Goal: Task Accomplishment & Management: Use online tool/utility

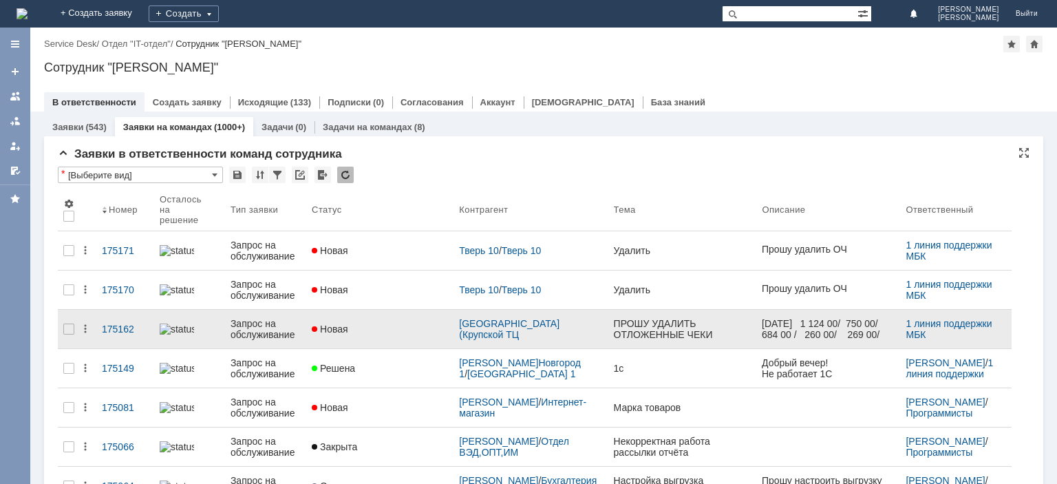
click at [264, 320] on div "Запрос на обслуживание" at bounding box center [266, 329] width 70 height 22
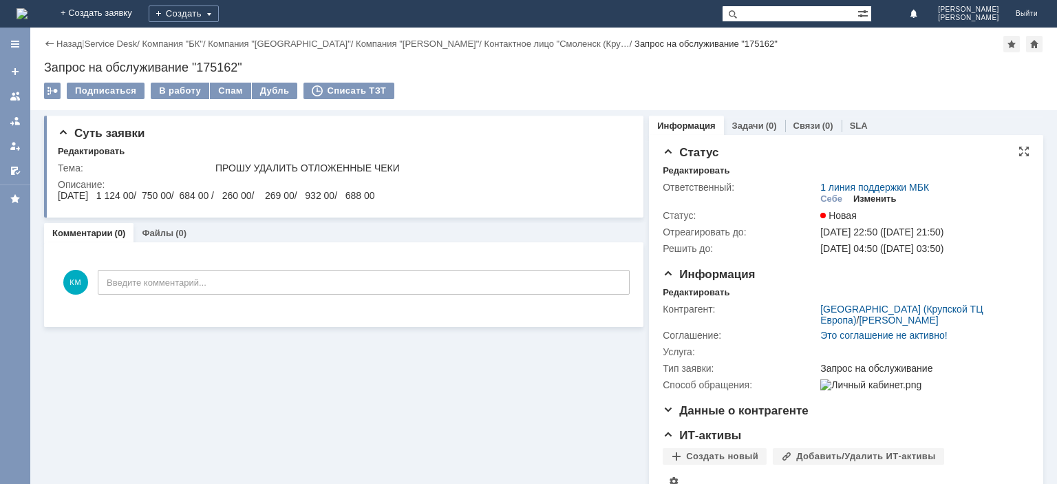
click at [869, 202] on div "Изменить" at bounding box center [875, 198] width 43 height 11
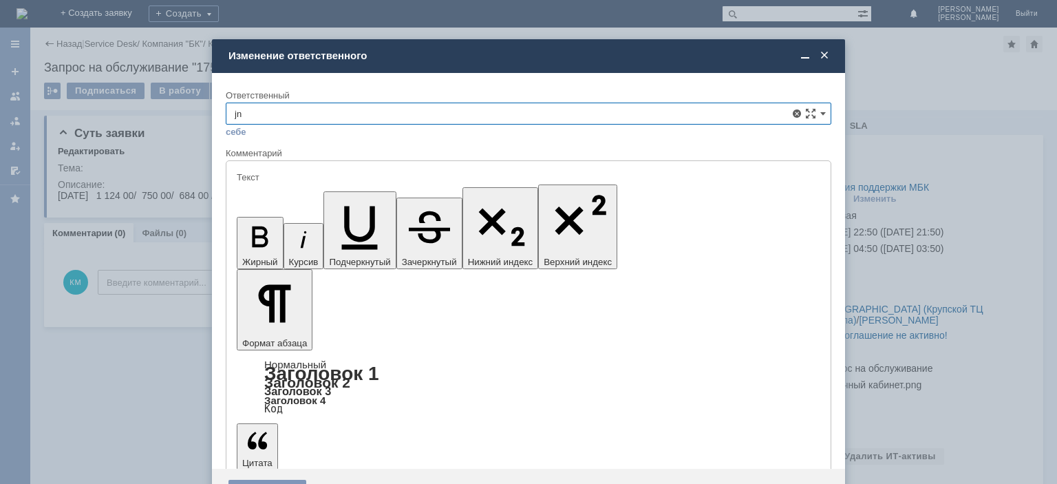
type input "j"
click at [332, 187] on span "Отложенные чеки" at bounding box center [529, 191] width 588 height 11
type input "Отложенные чеки"
click at [260, 480] on div "Сохранить" at bounding box center [268, 491] width 78 height 22
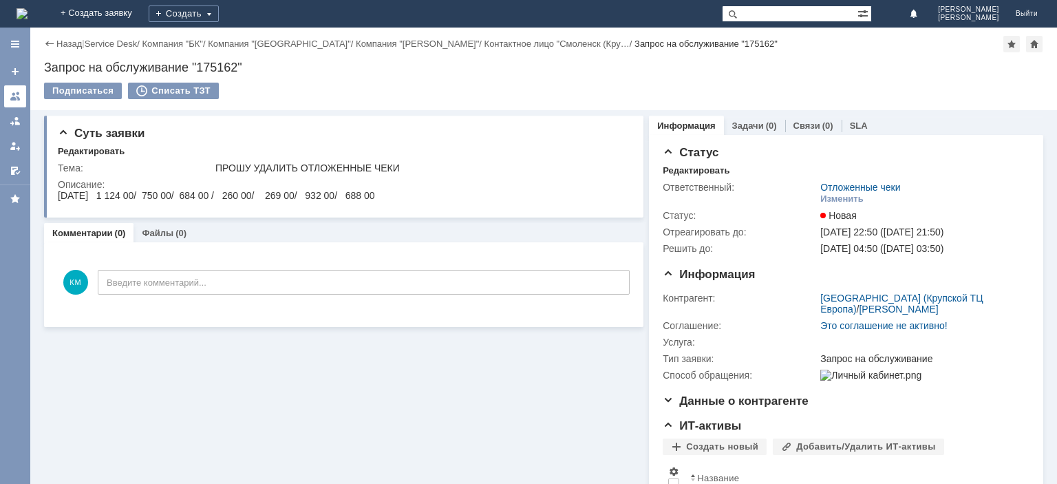
click at [14, 95] on div at bounding box center [15, 96] width 11 height 11
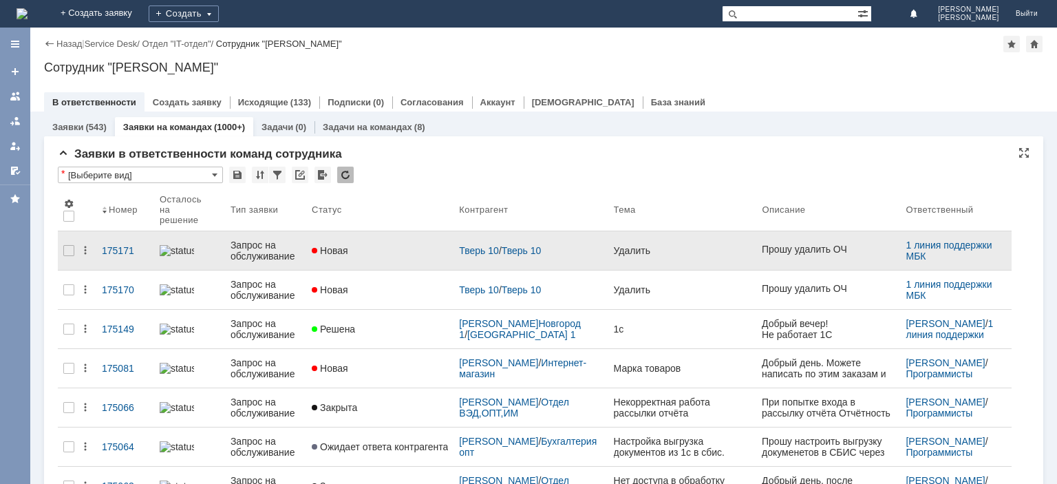
click at [264, 249] on div "Запрос на обслуживание" at bounding box center [266, 251] width 70 height 22
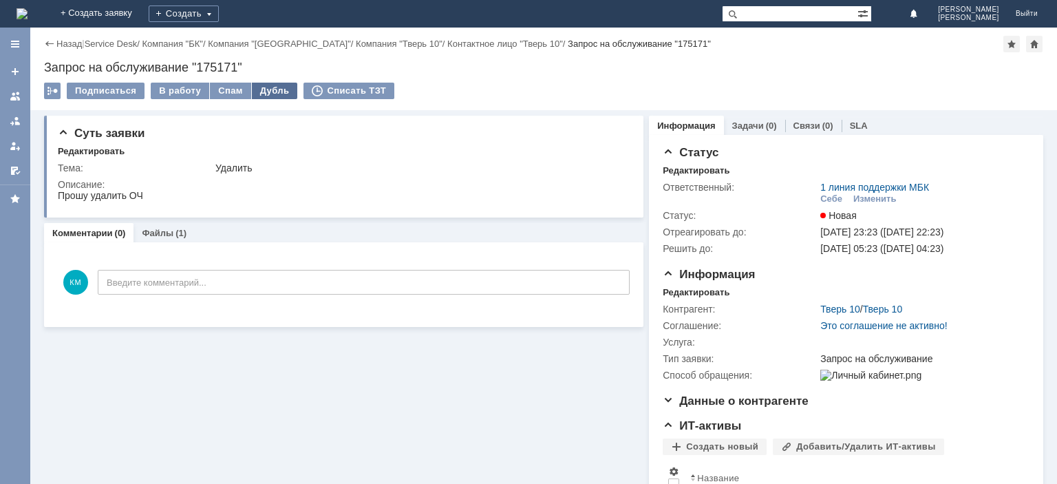
click at [257, 90] on div "Дубль" at bounding box center [275, 91] width 46 height 17
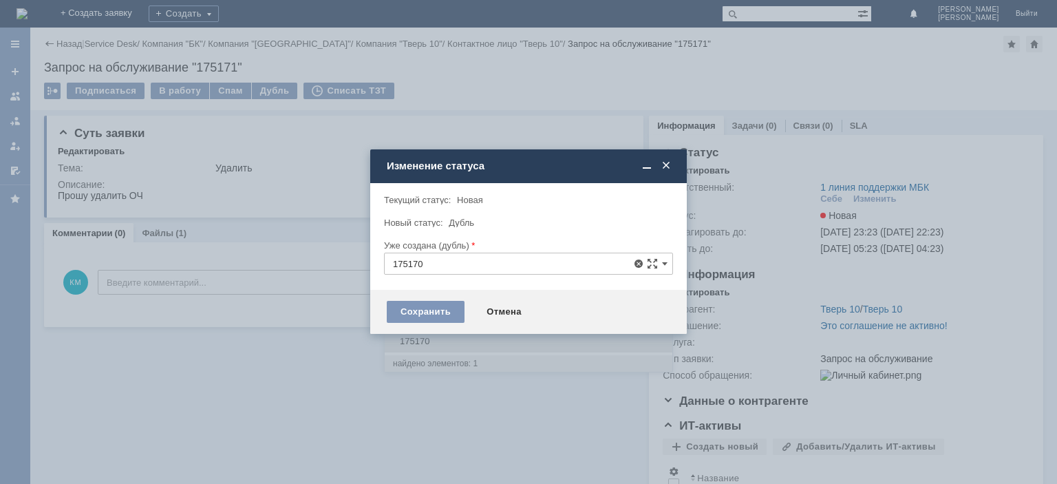
click at [415, 339] on span "175170" at bounding box center [528, 341] width 271 height 11
type input "175170"
click at [417, 310] on div "Сохранить" at bounding box center [426, 312] width 78 height 22
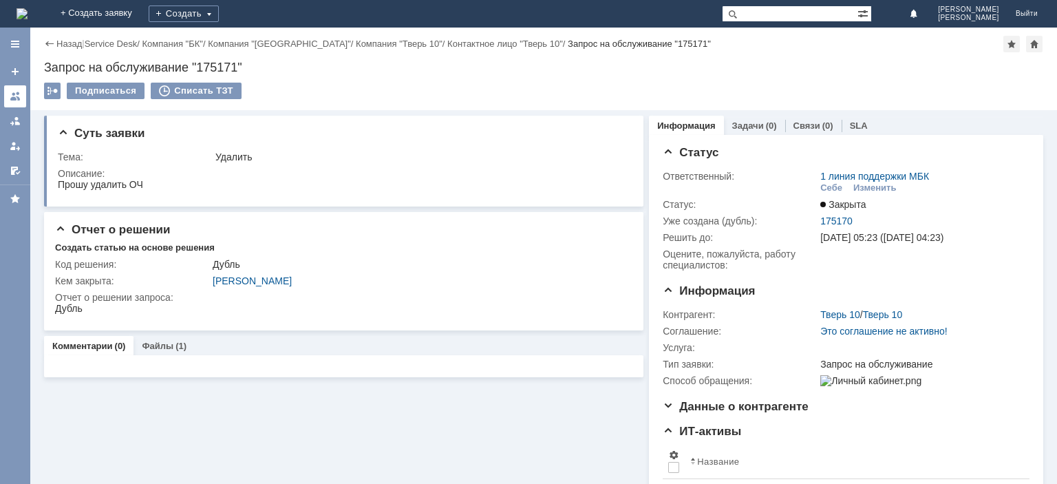
click at [15, 97] on div at bounding box center [15, 96] width 11 height 11
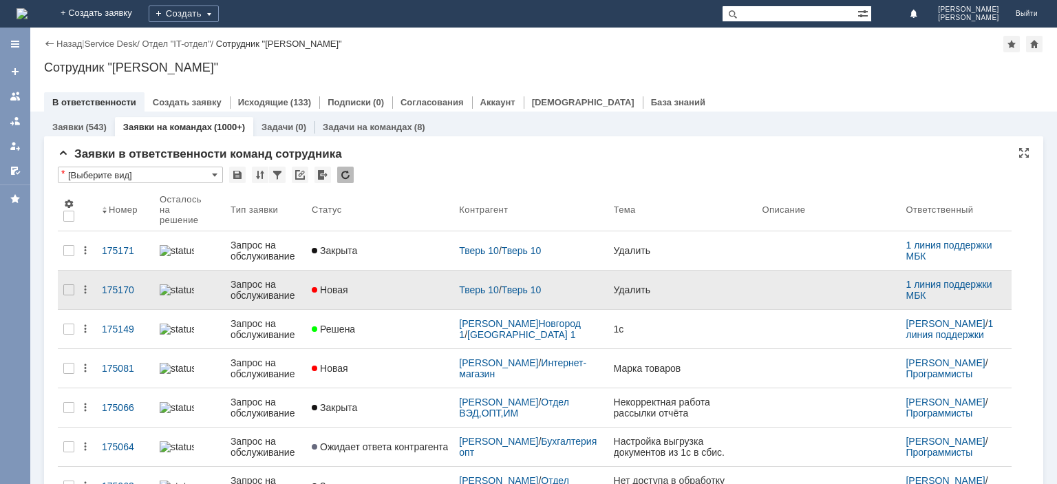
click at [249, 279] on div "Запрос на обслуживание" at bounding box center [266, 290] width 70 height 22
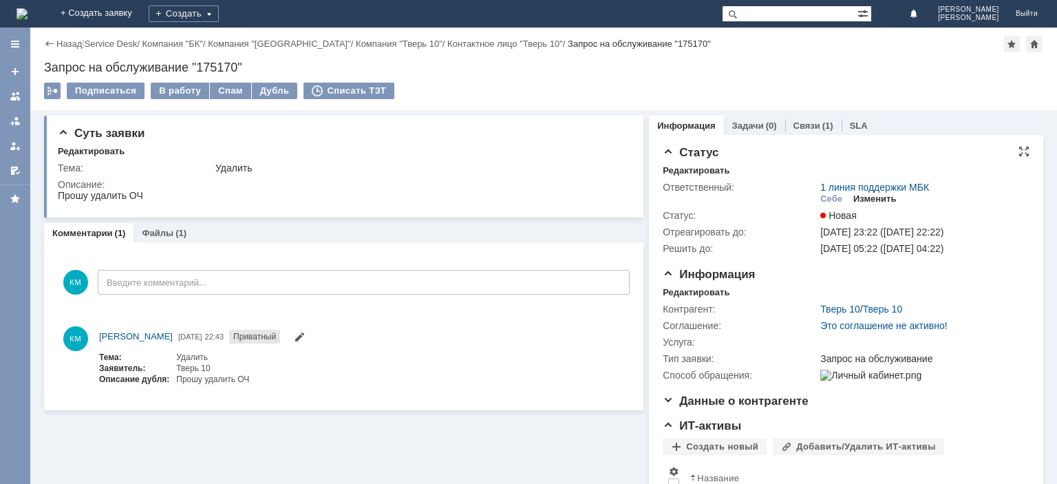
click at [874, 202] on div "Изменить" at bounding box center [875, 198] width 43 height 11
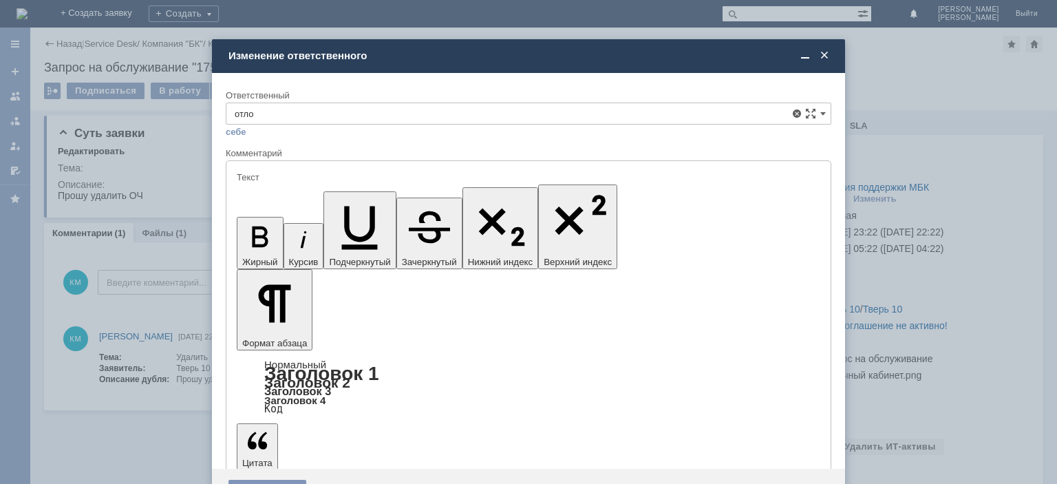
click at [326, 183] on div "Отложенные чеки" at bounding box center [528, 191] width 604 height 22
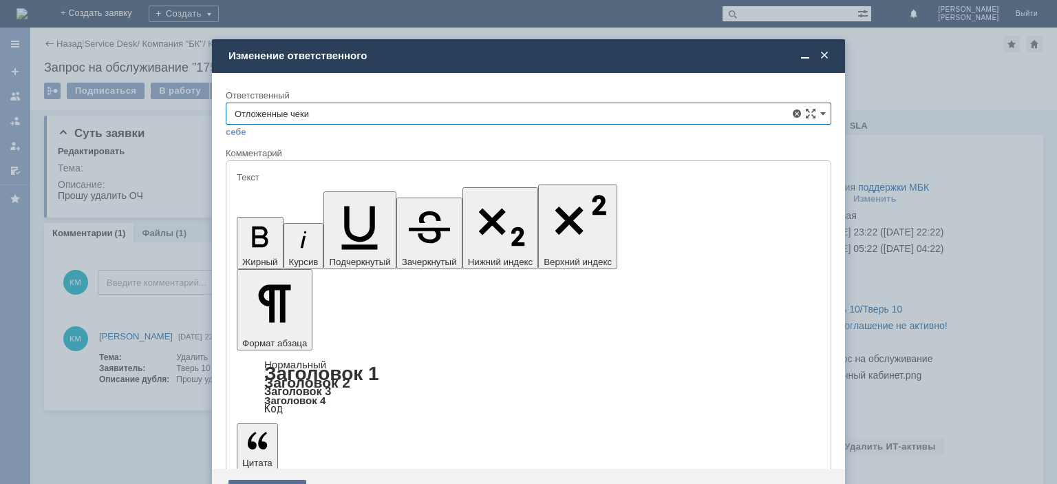
type input "Отложенные чеки"
click at [281, 480] on div "Сохранить" at bounding box center [268, 491] width 78 height 22
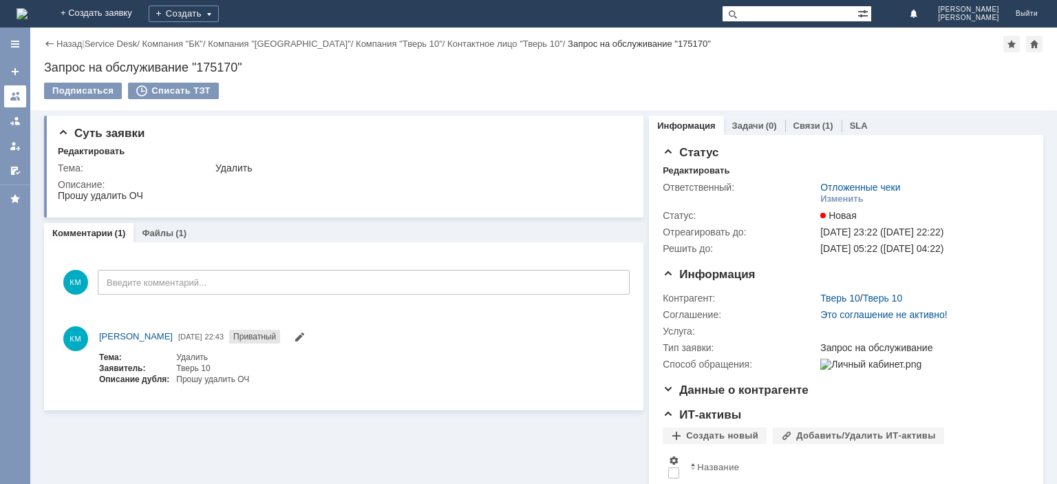
click at [22, 97] on link at bounding box center [15, 96] width 22 height 22
